Goal: Information Seeking & Learning: Find contact information

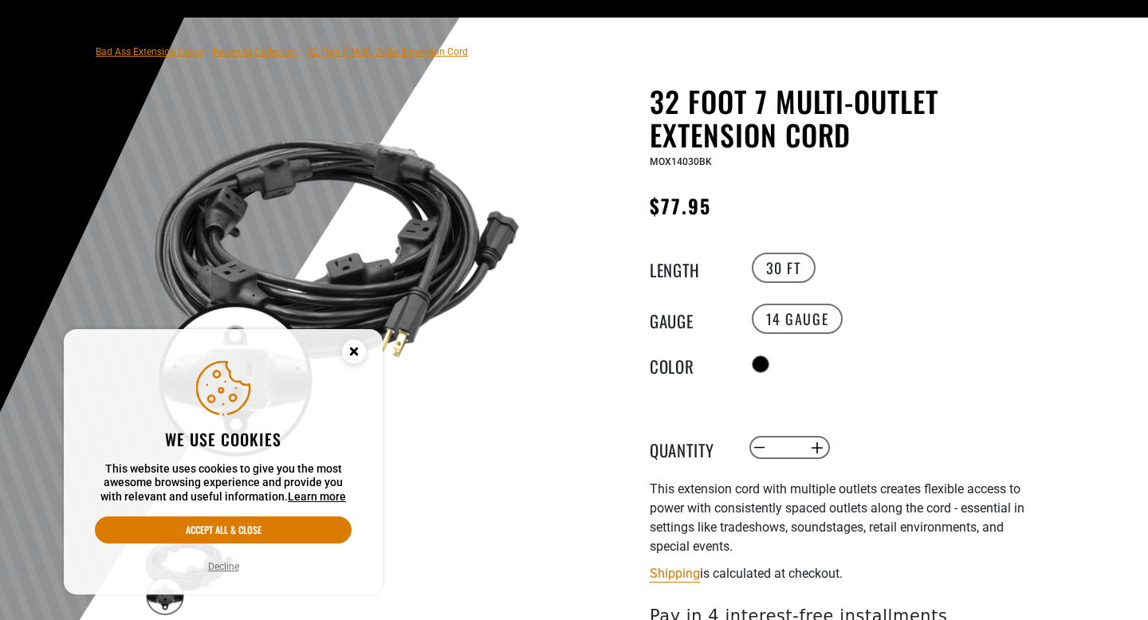
scroll to position [128, 0]
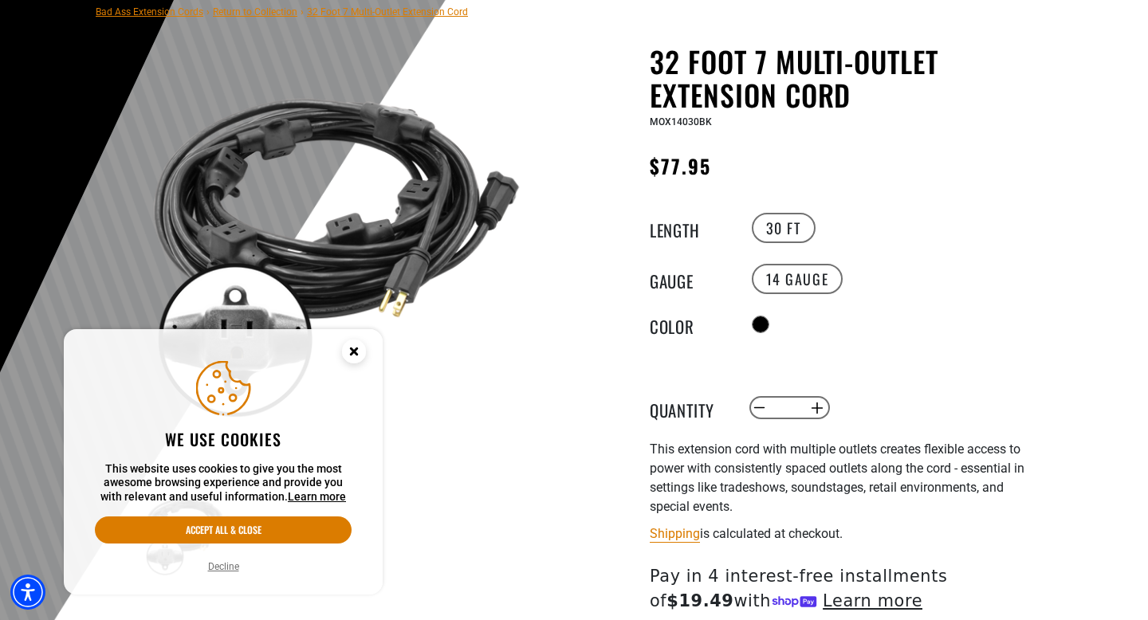
click at [355, 356] on circle "Close this option" at bounding box center [354, 352] width 24 height 24
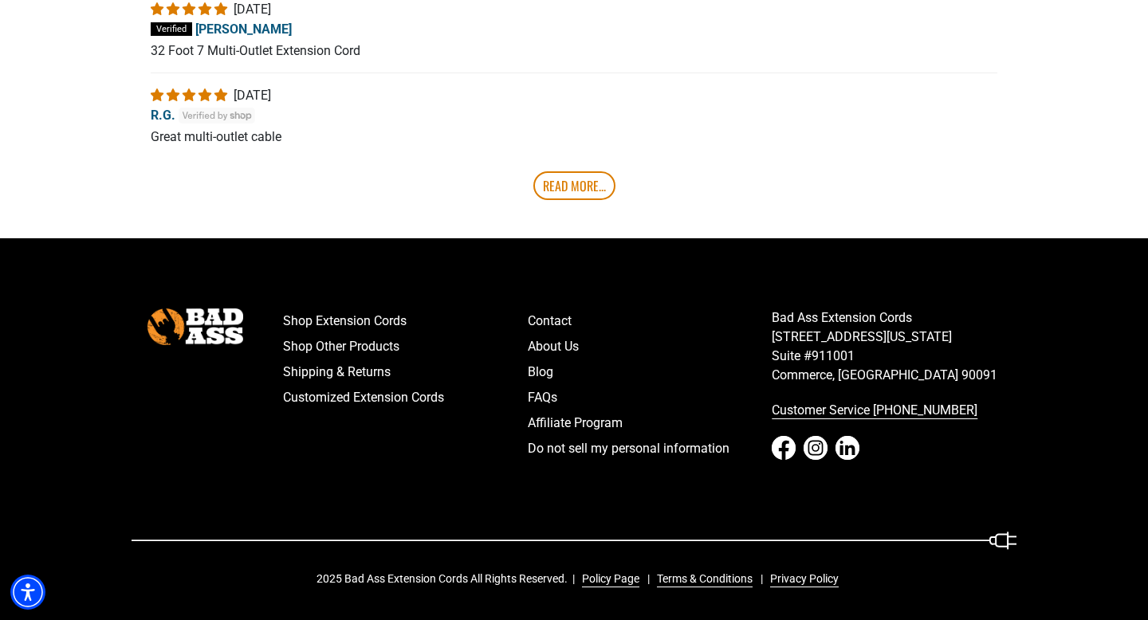
scroll to position [3595, 0]
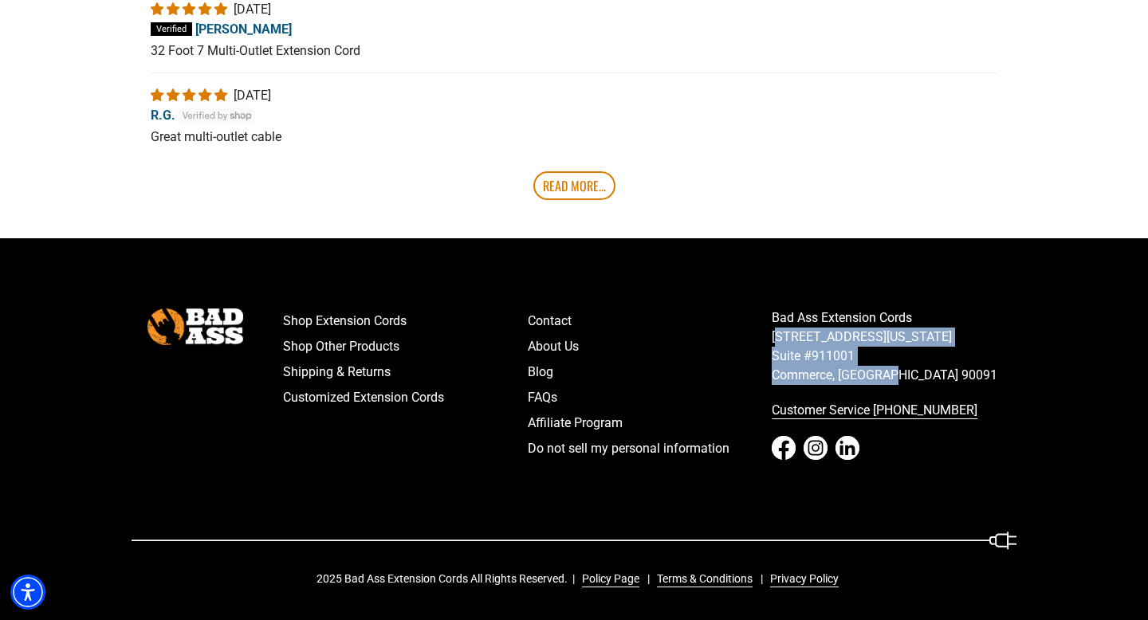
drag, startPoint x: 772, startPoint y: 332, endPoint x: 911, endPoint y: 370, distance: 143.9
click at [912, 371] on p "Bad Ass Extension Cords 5670 East Washington Blvd. Suite #911001 Commerce, CA 9…" at bounding box center [894, 347] width 245 height 77
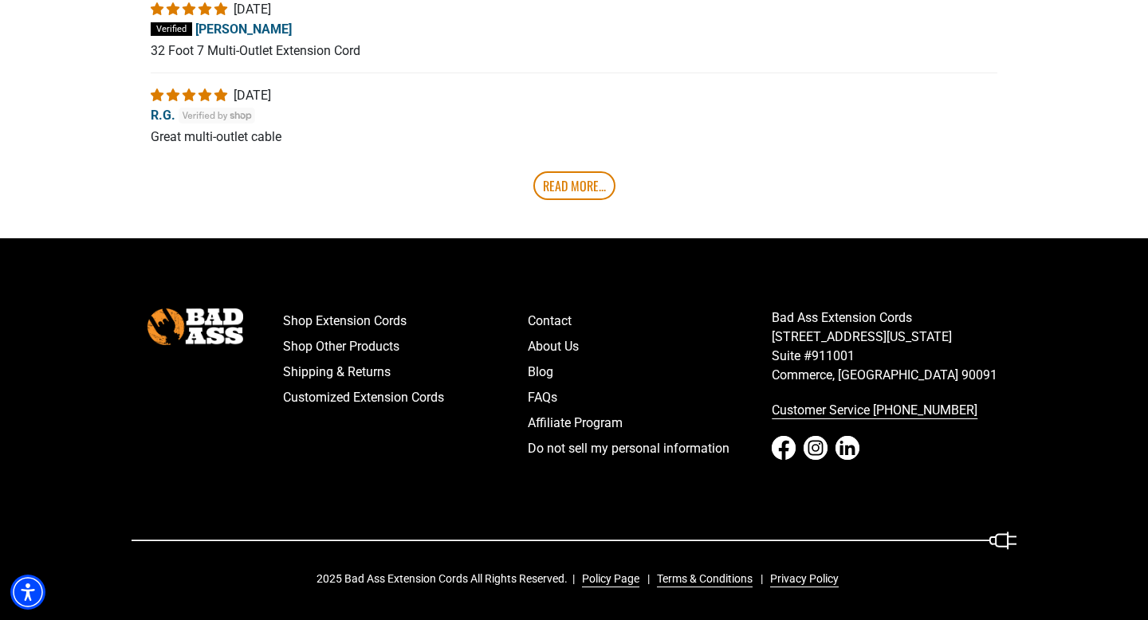
click at [923, 387] on nav "Bad Ass Extension Cords 5670 East Washington Blvd. Suite #911001 Commerce, CA 9…" at bounding box center [894, 385] width 245 height 153
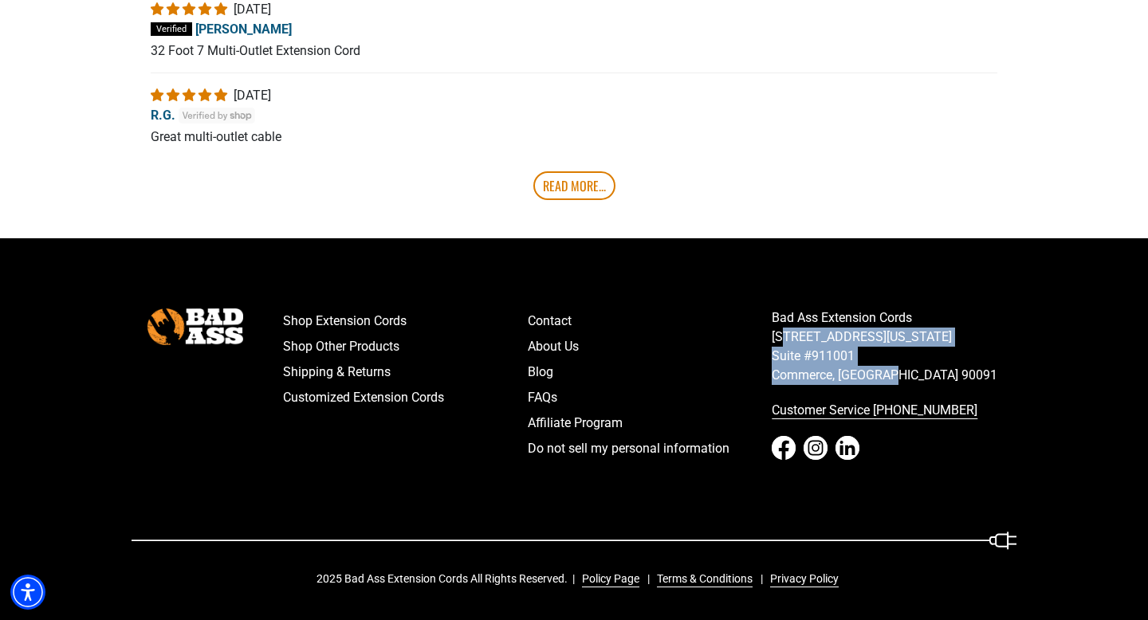
drag, startPoint x: 918, startPoint y: 379, endPoint x: 779, endPoint y: 341, distance: 144.5
click at [779, 341] on p "Bad Ass Extension Cords 5670 East Washington Blvd. Suite #911001 Commerce, CA 9…" at bounding box center [894, 347] width 245 height 77
